Goal: Information Seeking & Learning: Learn about a topic

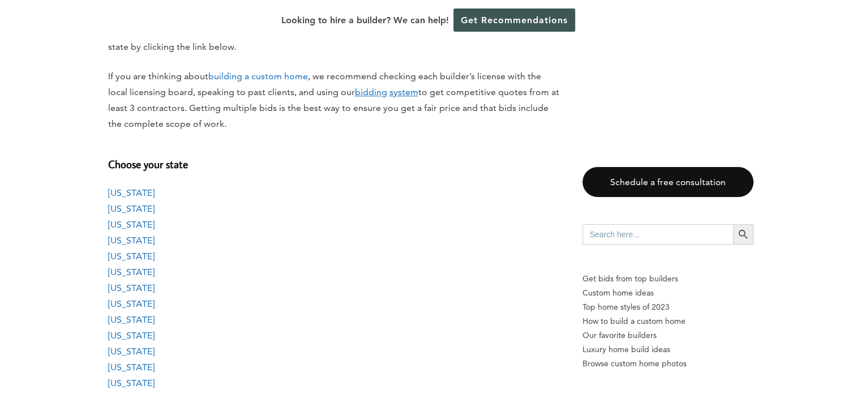
scroll to position [962, 0]
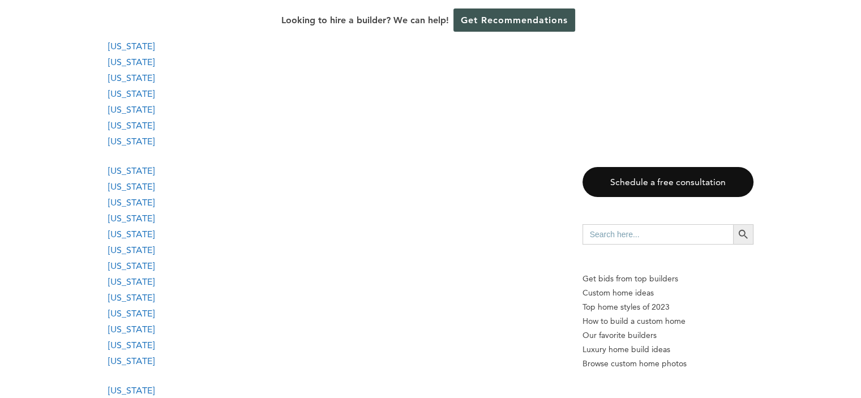
click at [129, 236] on link "[US_STATE]" at bounding box center [131, 234] width 46 height 11
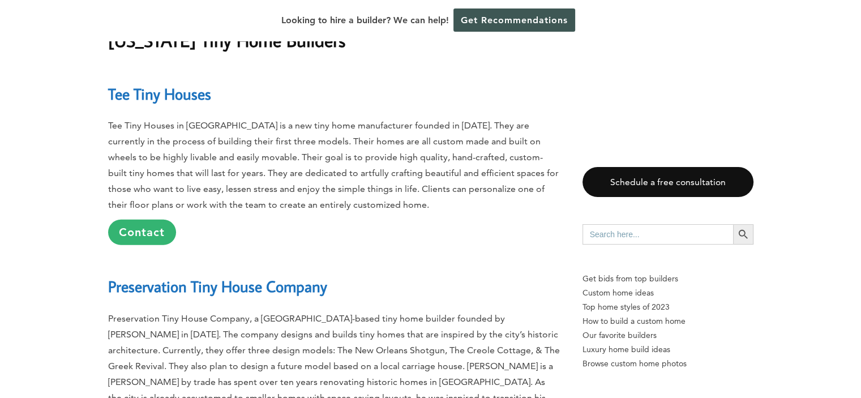
scroll to position [11749, 0]
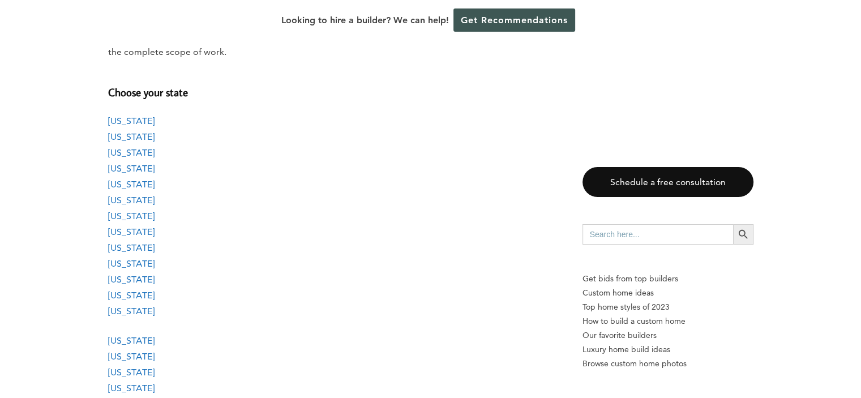
scroll to position [962, 0]
click at [134, 173] on link "[US_STATE]" at bounding box center [131, 168] width 46 height 11
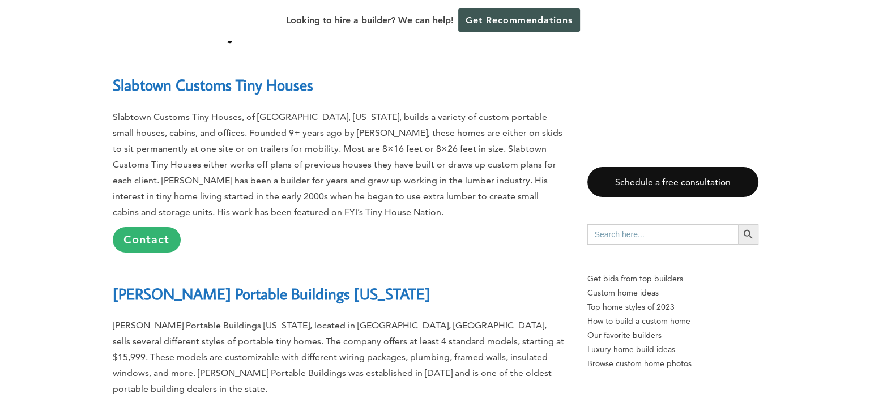
scroll to position [4253, 0]
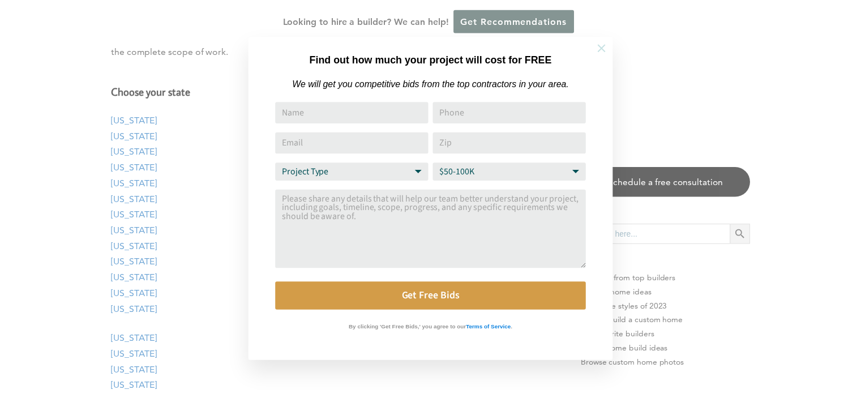
scroll to position [962, 0]
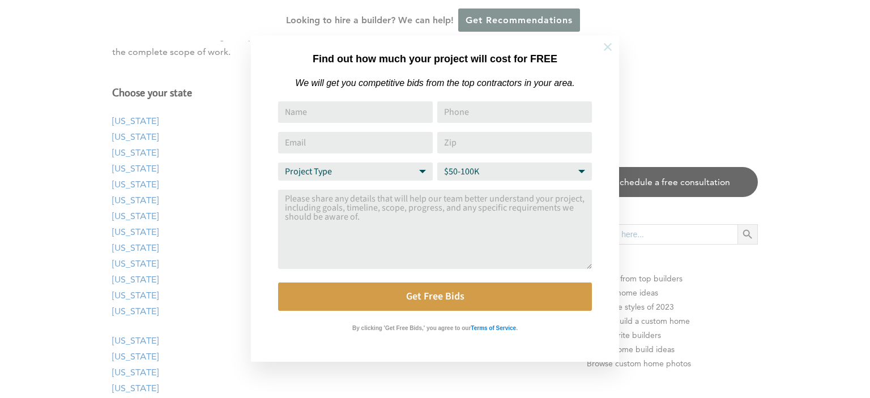
click at [608, 45] on icon at bounding box center [607, 47] width 12 height 12
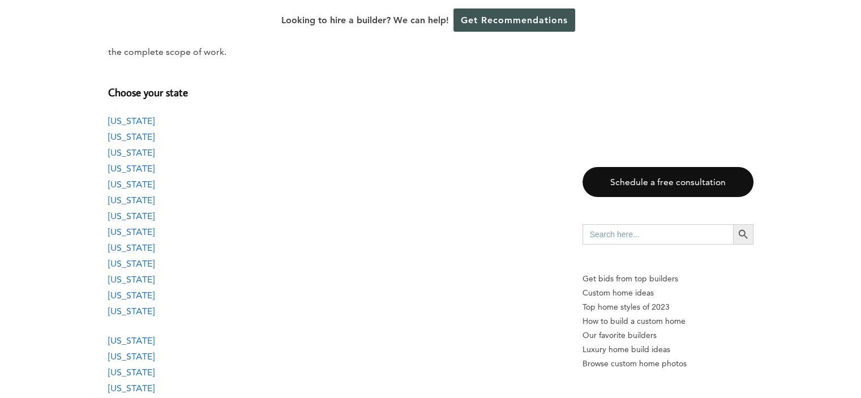
drag, startPoint x: 119, startPoint y: 123, endPoint x: 136, endPoint y: 131, distance: 19.3
click at [119, 123] on link "[US_STATE]" at bounding box center [131, 120] width 46 height 11
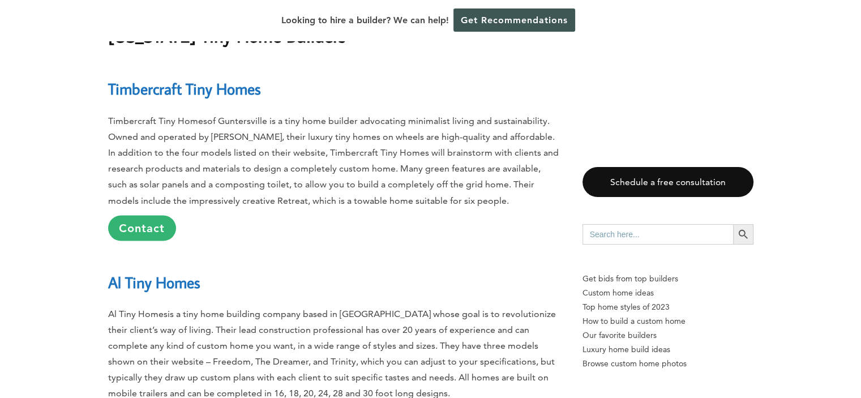
scroll to position [1967, 0]
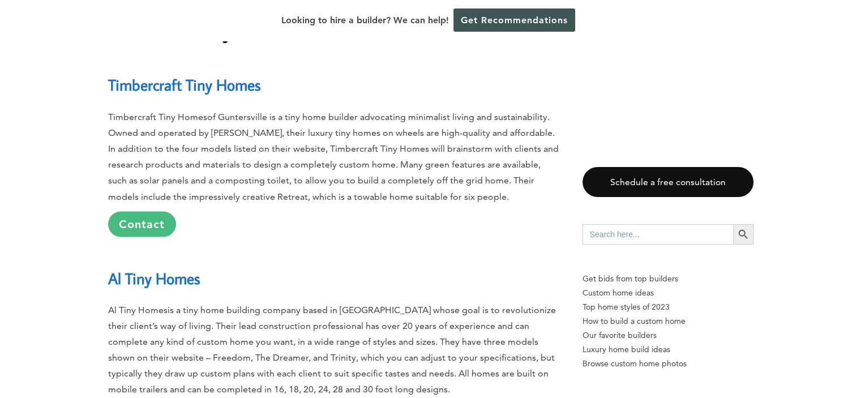
click at [156, 226] on link "Contact" at bounding box center [142, 223] width 68 height 25
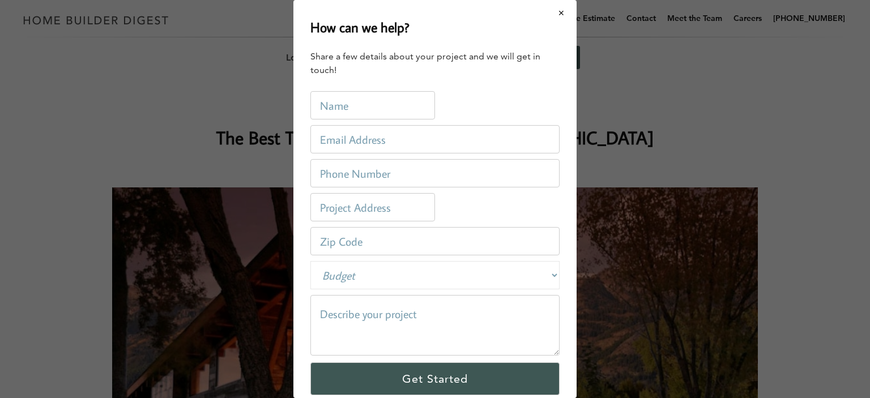
click at [557, 18] on button "Close modal" at bounding box center [561, 13] width 30 height 24
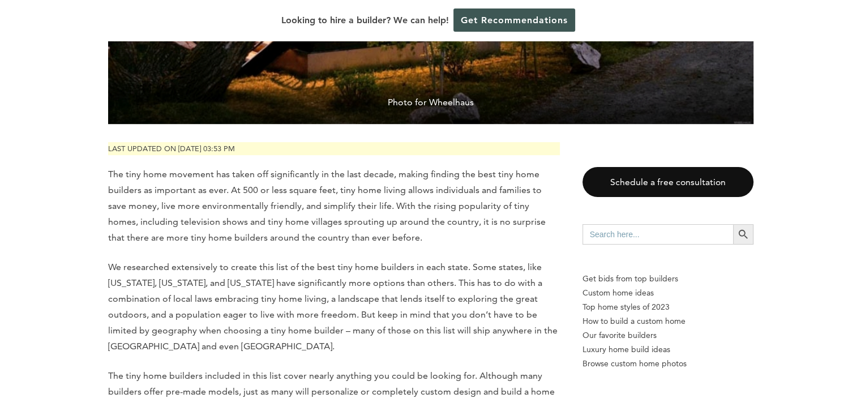
scroll to position [736, 0]
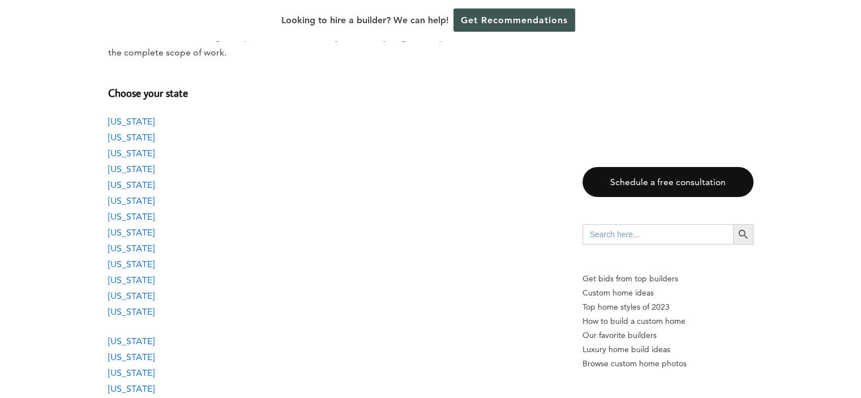
scroll to position [962, 0]
